Goal: Task Accomplishment & Management: Use online tool/utility

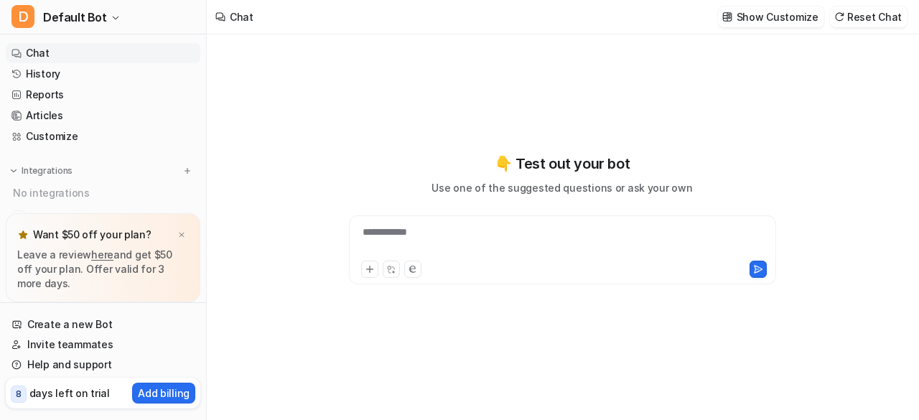
type textarea "**********"
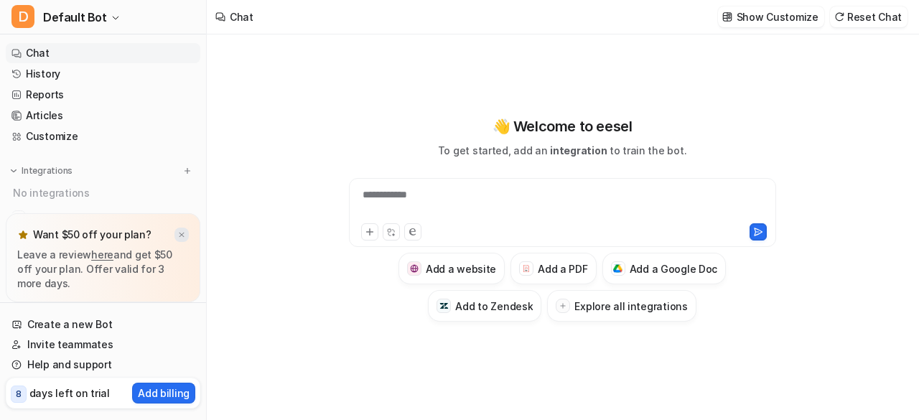
click at [182, 236] on img at bounding box center [181, 234] width 9 height 9
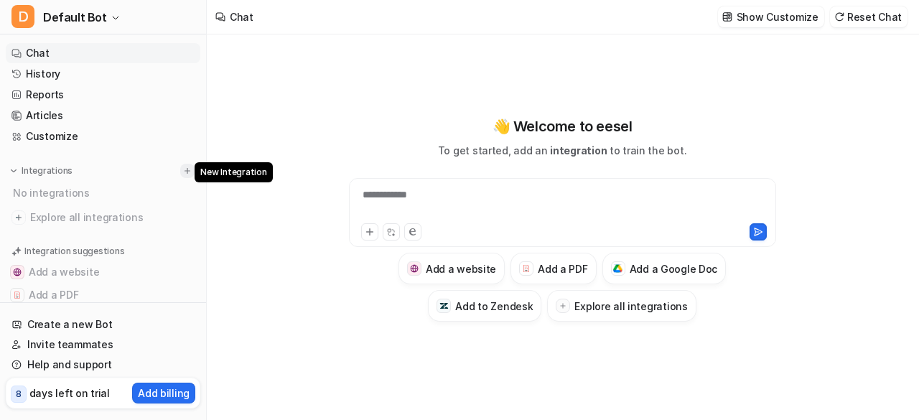
click at [184, 175] on img at bounding box center [187, 171] width 10 height 10
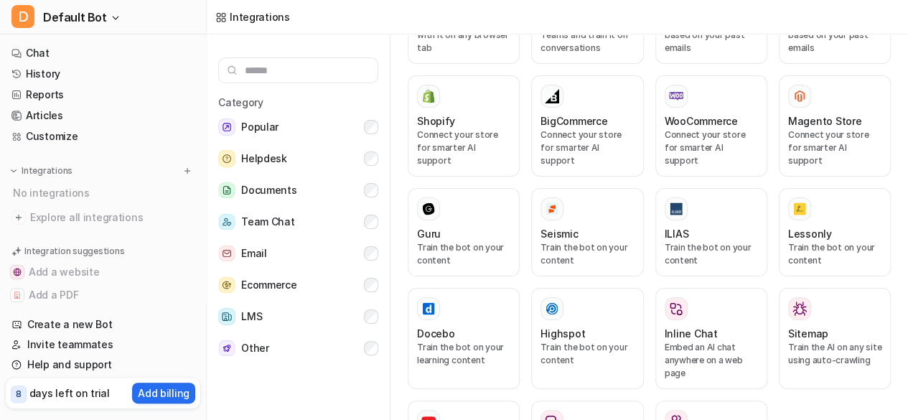
scroll to position [919, 0]
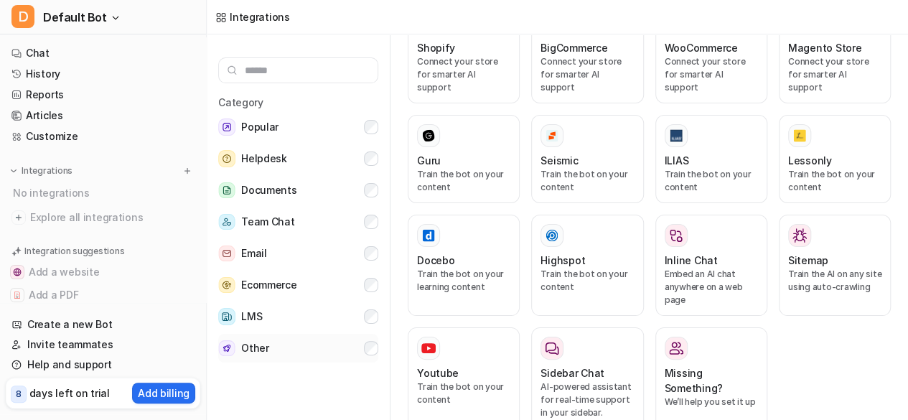
click at [276, 348] on button "Other" at bounding box center [298, 348] width 160 height 29
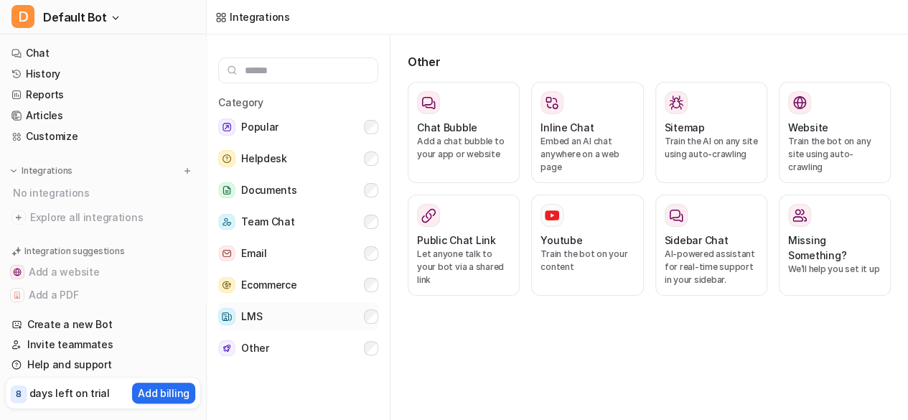
click at [277, 319] on button "LMS" at bounding box center [298, 316] width 160 height 29
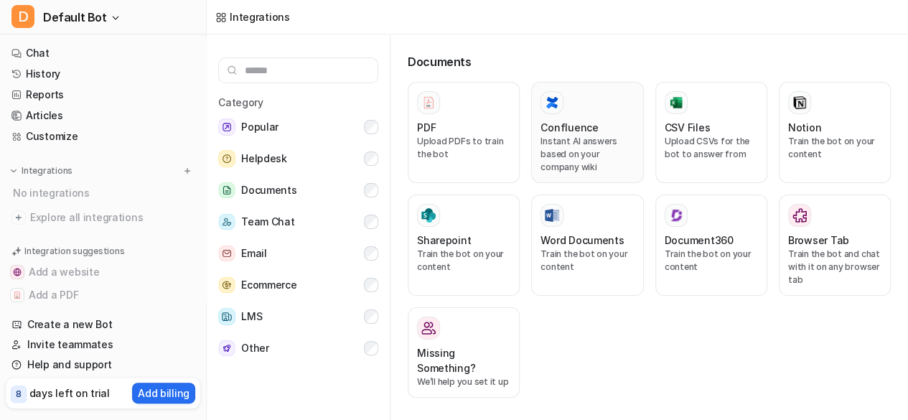
click at [594, 131] on div "Confluence" at bounding box center [587, 127] width 93 height 15
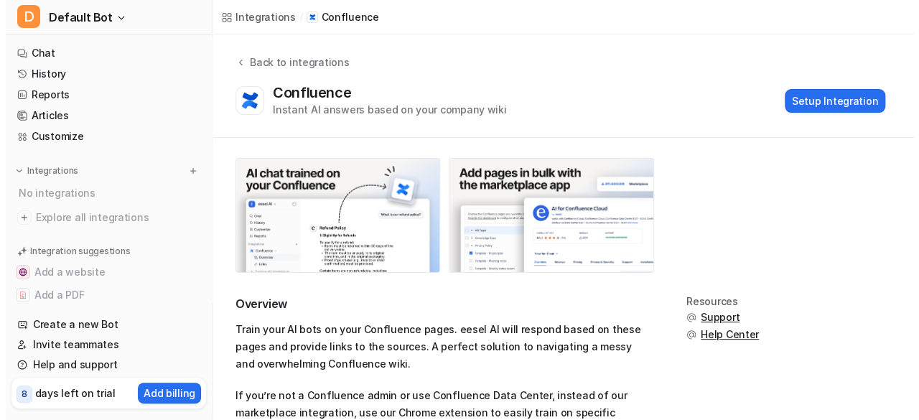
scroll to position [39, 0]
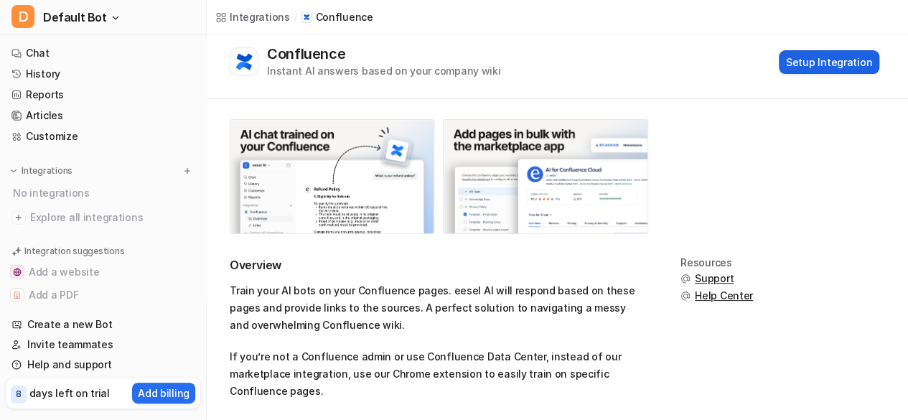
click at [836, 62] on button "Setup Integration" at bounding box center [829, 62] width 100 height 24
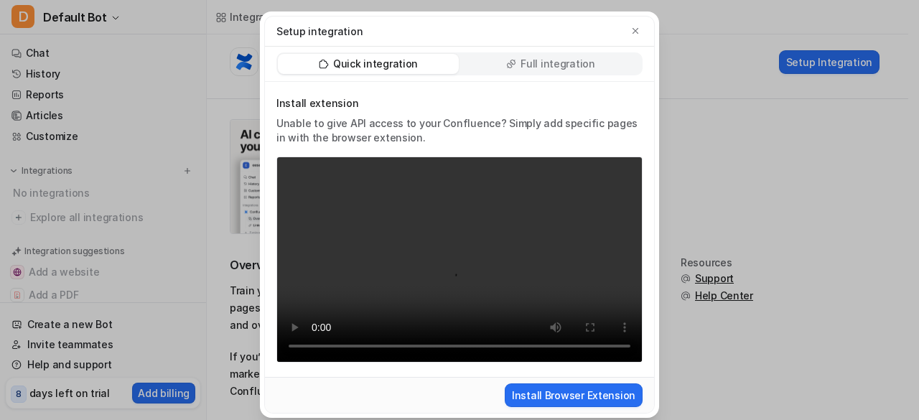
click at [529, 60] on p "Full integration" at bounding box center [557, 64] width 75 height 14
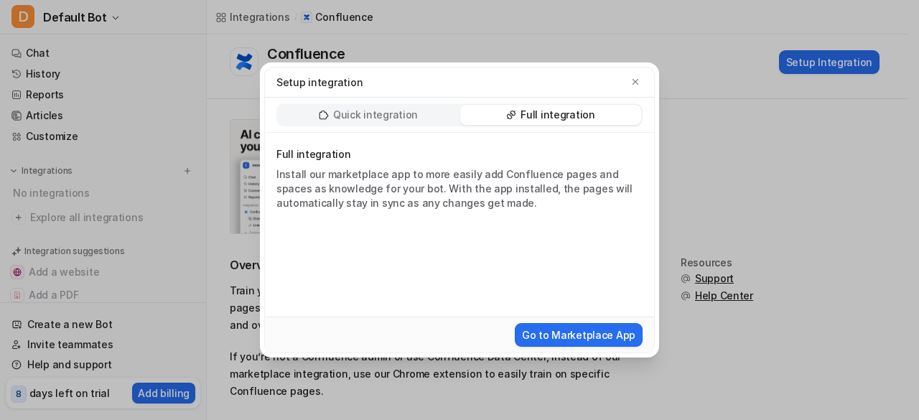
click at [420, 116] on div "Quick integration" at bounding box center [368, 115] width 181 height 20
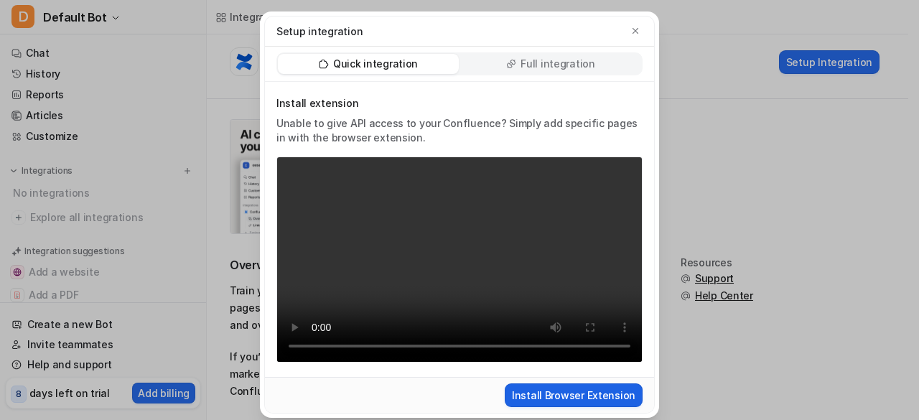
click at [560, 391] on button "Install Browser Extension" at bounding box center [574, 395] width 138 height 24
click at [584, 70] on p "Full integration" at bounding box center [557, 64] width 75 height 14
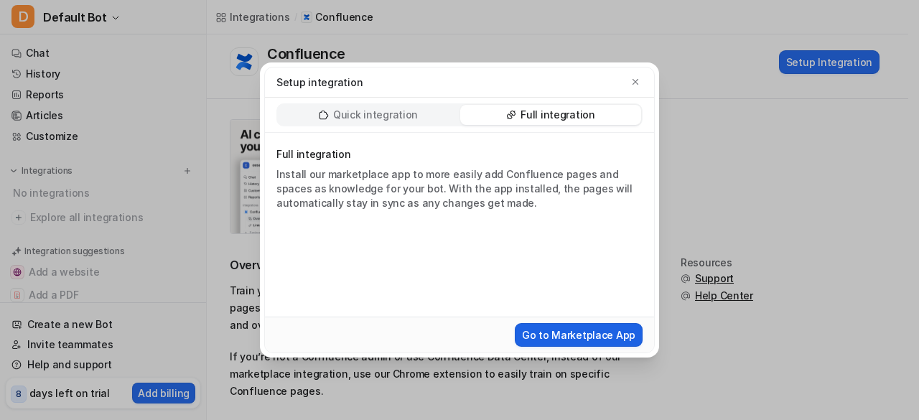
click at [582, 332] on button "Go to Marketplace App" at bounding box center [579, 335] width 128 height 24
